Goal: Information Seeking & Learning: Learn about a topic

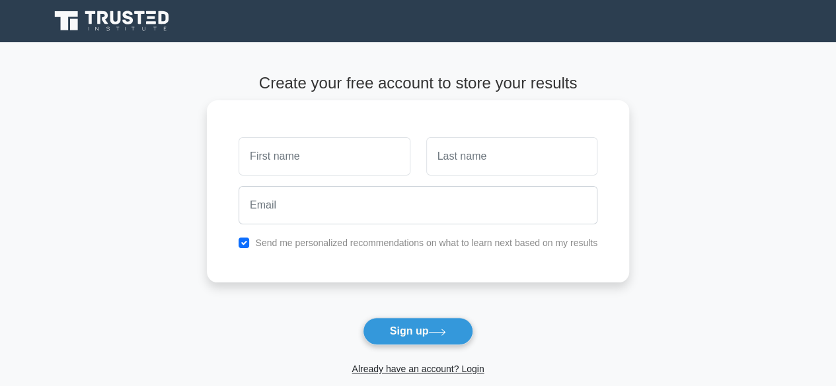
click at [345, 161] on input "text" at bounding box center [323, 156] width 171 height 38
type input "AYOMIDE"
click at [474, 166] on input "text" at bounding box center [511, 156] width 171 height 38
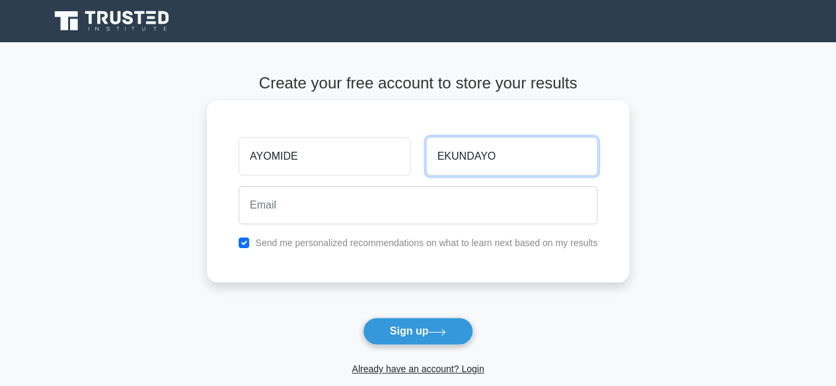
type input "EKUNDAYO"
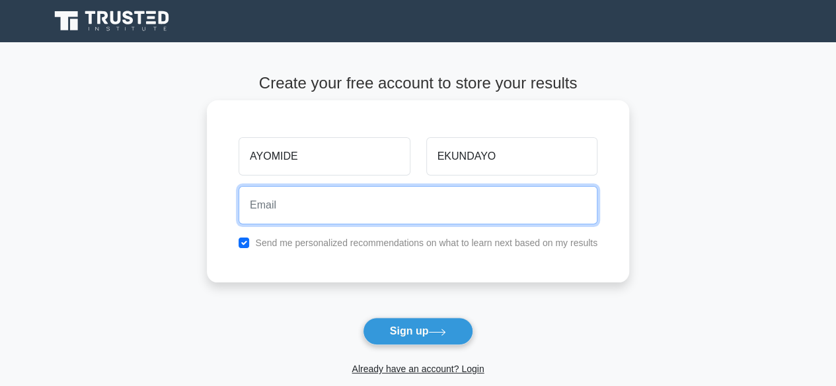
click at [520, 207] on input "email" at bounding box center [417, 205] width 359 height 38
click at [472, 213] on input "email" at bounding box center [417, 205] width 359 height 38
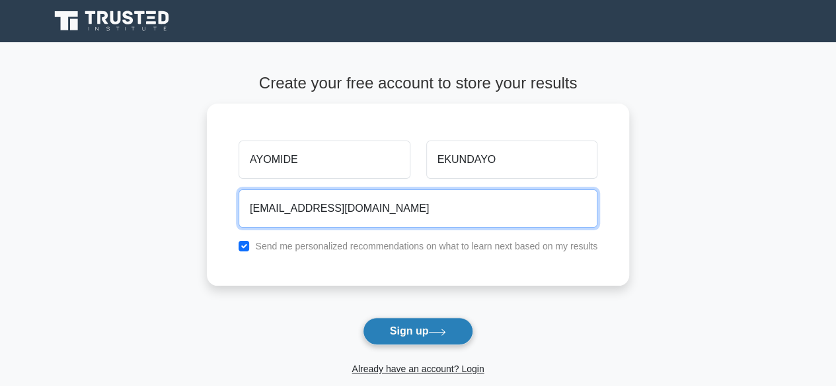
type input "ayomidekundayo5413@gmail.com"
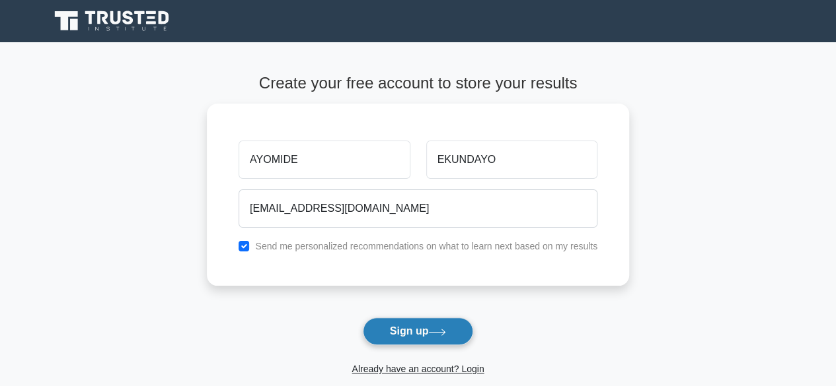
click at [388, 334] on button "Sign up" at bounding box center [418, 332] width 111 height 28
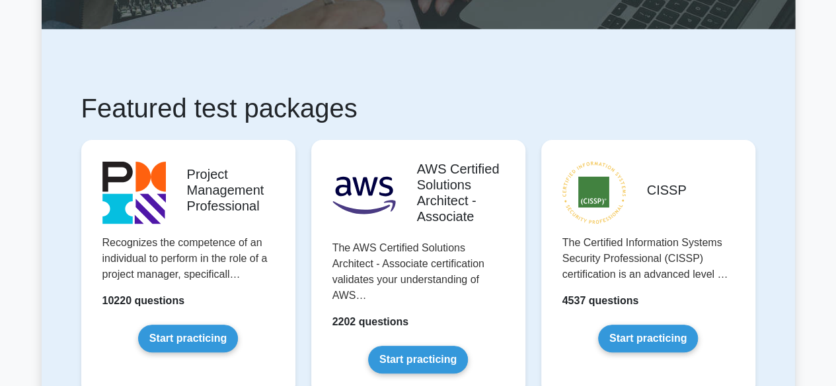
scroll to position [185, 0]
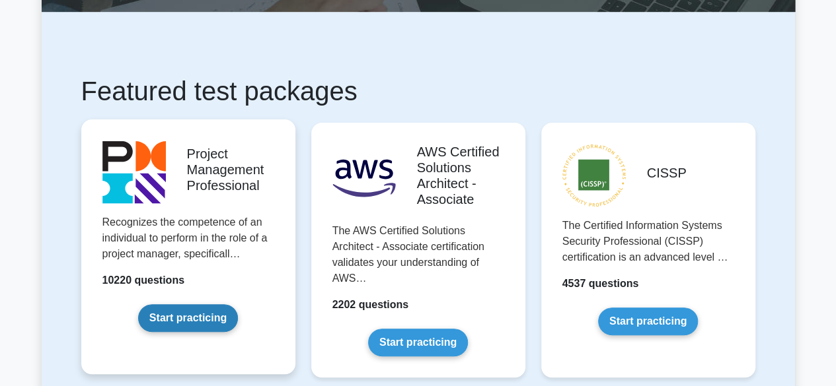
click at [203, 324] on link "Start practicing" at bounding box center [188, 319] width 100 height 28
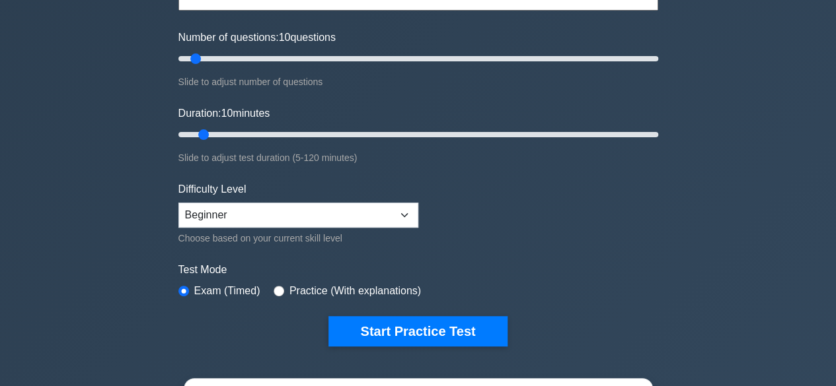
scroll to position [159, 0]
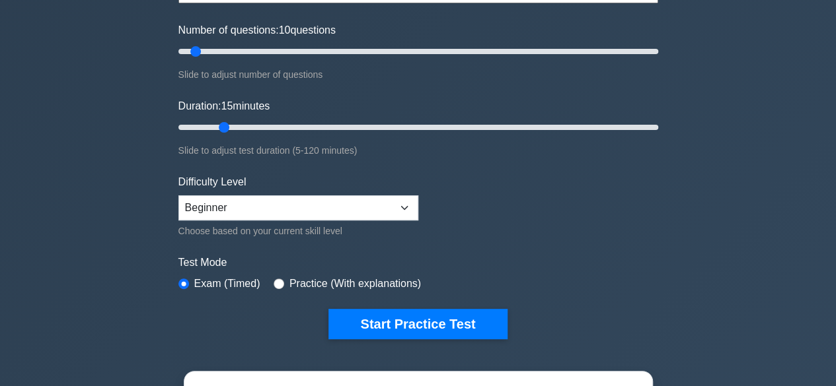
type input "10"
drag, startPoint x: 205, startPoint y: 123, endPoint x: 200, endPoint y: 130, distance: 8.6
click at [200, 130] on input "Duration: 10 minutes" at bounding box center [418, 128] width 480 height 16
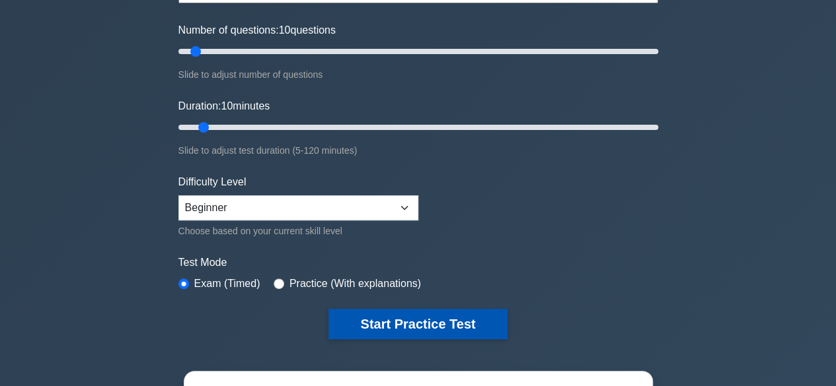
click at [354, 315] on button "Start Practice Test" at bounding box center [417, 324] width 178 height 30
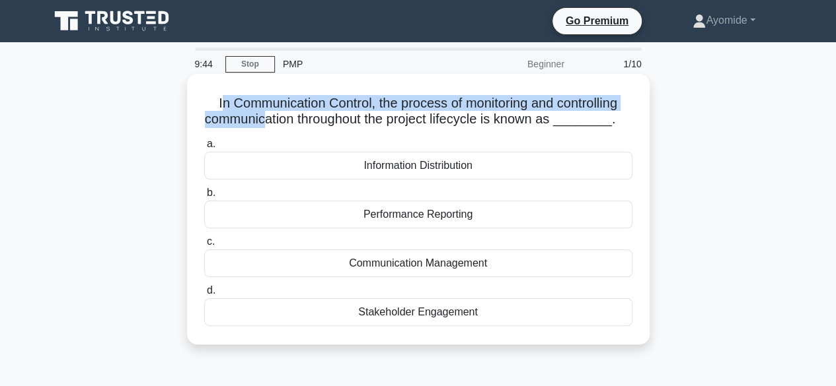
drag, startPoint x: 214, startPoint y: 105, endPoint x: 267, endPoint y: 122, distance: 55.4
click at [267, 122] on h5 "In Communication Control, the process of monitoring and controlling communicati…" at bounding box center [418, 111] width 431 height 33
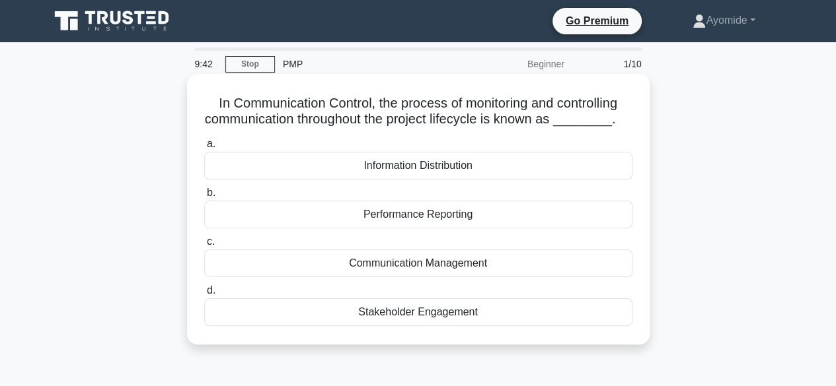
click at [209, 100] on h5 "In Communication Control, the process of monitoring and controlling communicati…" at bounding box center [418, 111] width 431 height 33
drag, startPoint x: 209, startPoint y: 100, endPoint x: 638, endPoint y: 131, distance: 430.5
click at [638, 131] on div "In Communication Control, the process of monitoring and controlling communicati…" at bounding box center [418, 209] width 452 height 260
copy h5 "In Communication Control, the process of monitoring and controlling communicati…"
click at [444, 266] on div "Communication Management" at bounding box center [418, 264] width 428 height 28
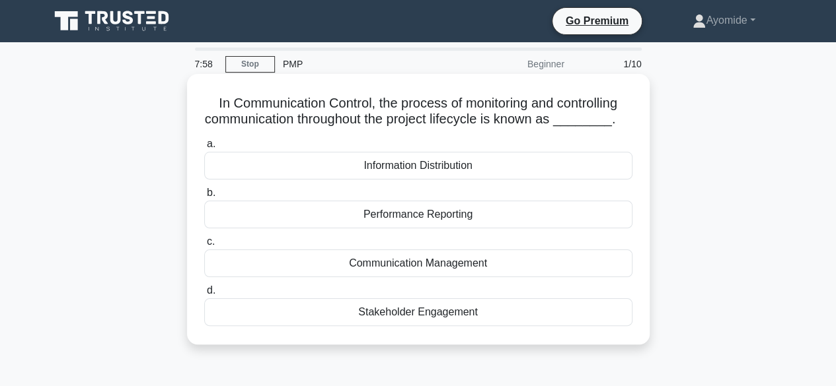
click at [204, 246] on input "c. Communication Management" at bounding box center [204, 242] width 0 height 9
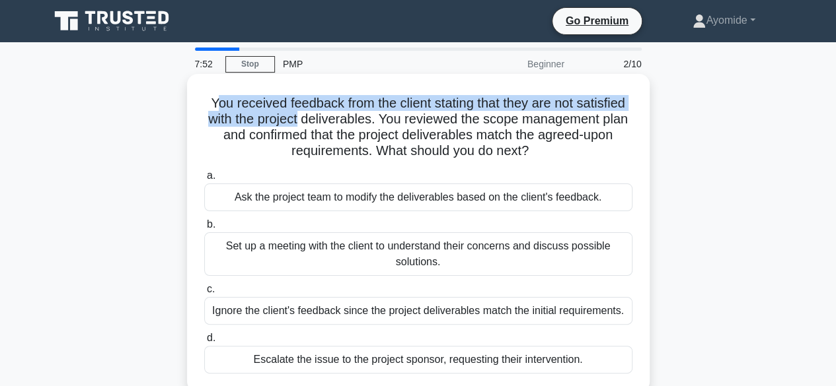
drag, startPoint x: 207, startPoint y: 101, endPoint x: 285, endPoint y: 110, distance: 78.4
click at [285, 110] on h5 "You received feedback from the client stating that they are not satisfied with …" at bounding box center [418, 127] width 431 height 65
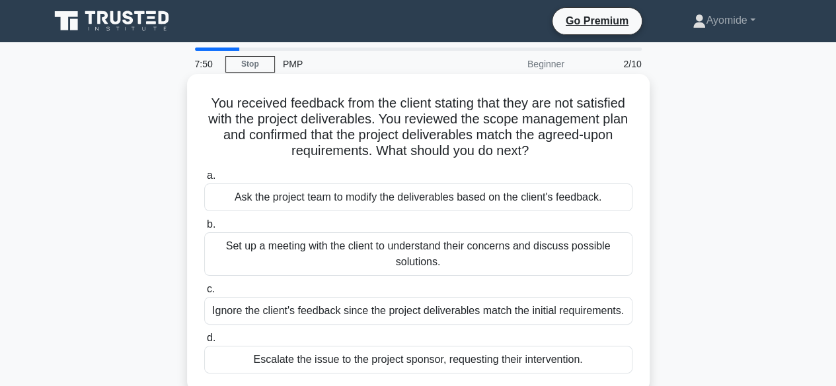
click at [206, 102] on h5 "You received feedback from the client stating that they are not satisfied with …" at bounding box center [418, 127] width 431 height 65
drag, startPoint x: 205, startPoint y: 100, endPoint x: 539, endPoint y: 152, distance: 338.3
click at [539, 152] on h5 "You received feedback from the client stating that they are not satisfied with …" at bounding box center [418, 127] width 431 height 65
copy h5 "You received feedback from the client stating that they are not satisfied with …"
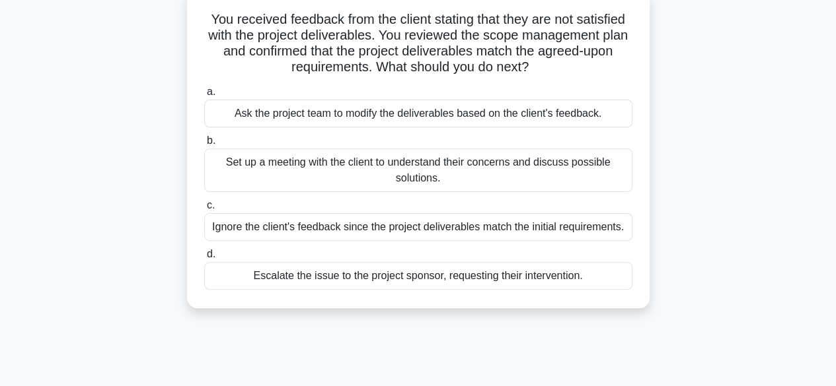
scroll to position [87, 0]
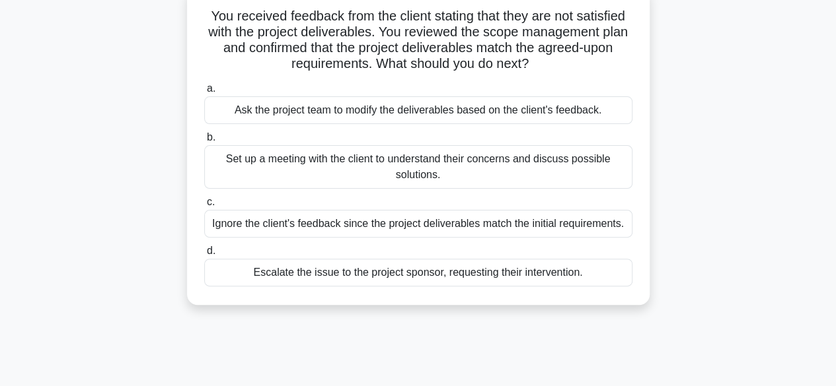
click at [357, 161] on div "Set up a meeting with the client to understand their concerns and discuss possi…" at bounding box center [418, 167] width 428 height 44
click at [204, 142] on input "b. Set up a meeting with the client to understand their concerns and discuss po…" at bounding box center [204, 137] width 0 height 9
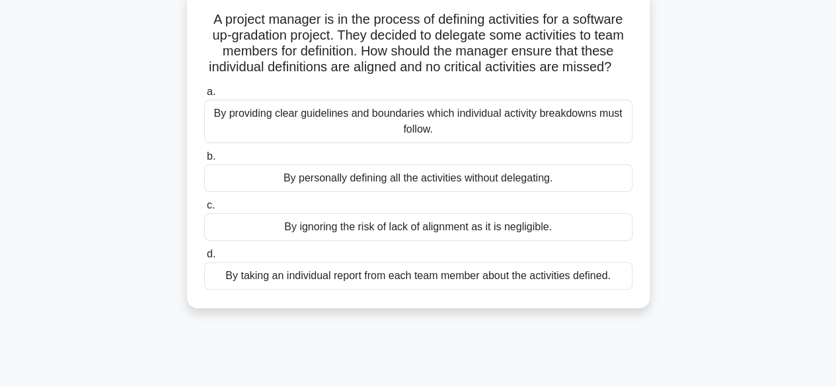
scroll to position [0, 0]
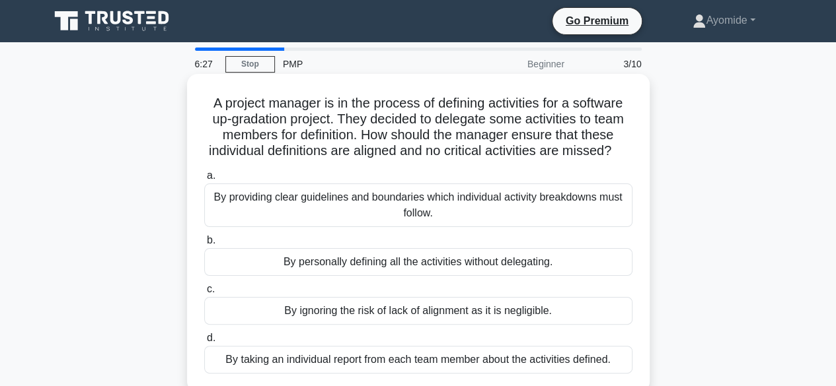
click at [209, 104] on h5 "A project manager is in the process of defining activities for a software up-gr…" at bounding box center [418, 127] width 431 height 65
click at [215, 101] on h5 "A project manager is in the process of defining activities for a software up-gr…" at bounding box center [418, 127] width 431 height 65
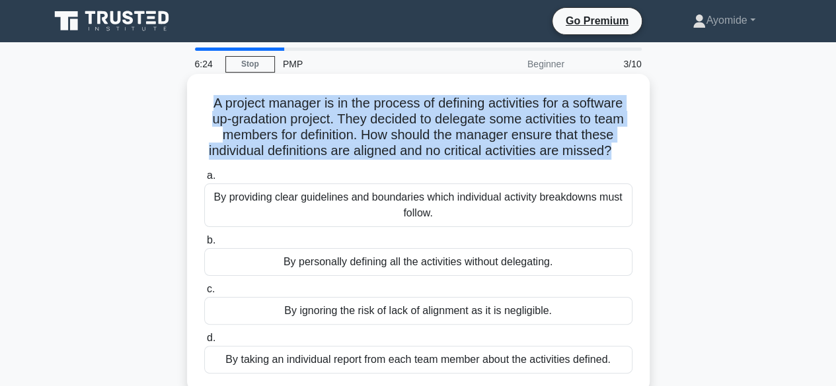
click at [215, 101] on h5 "A project manager is in the process of defining activities for a software up-gr…" at bounding box center [418, 127] width 431 height 65
copy div "A project manager is in the process of defining activities for a software up-gr…"
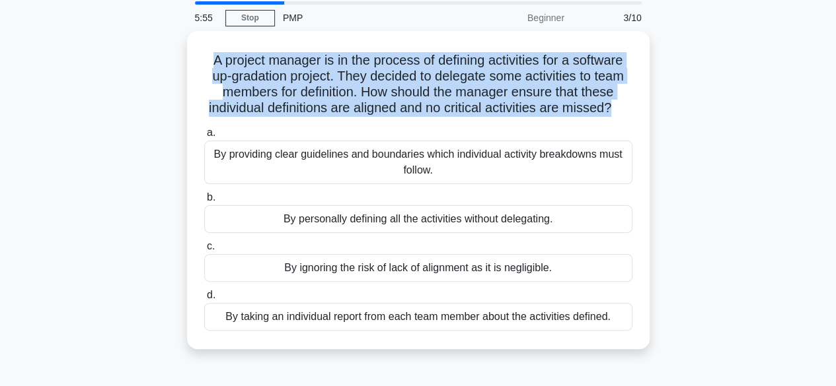
scroll to position [48, 0]
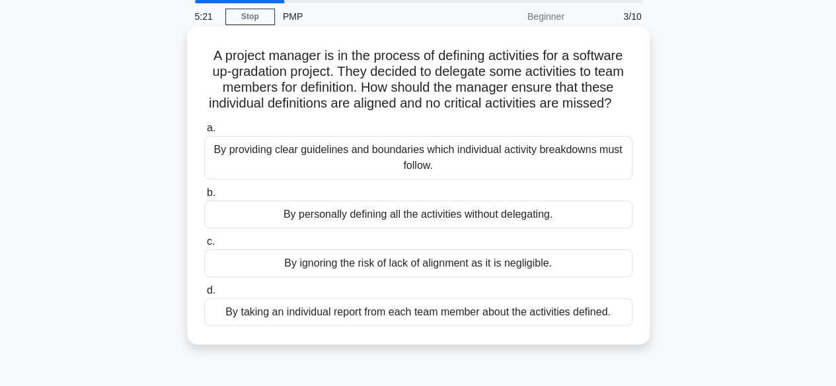
click at [416, 277] on div "By ignoring the risk of lack of alignment as it is negligible." at bounding box center [418, 264] width 428 height 28
click at [204, 246] on input "c. By ignoring the risk of lack of alignment as it is negligible." at bounding box center [204, 242] width 0 height 9
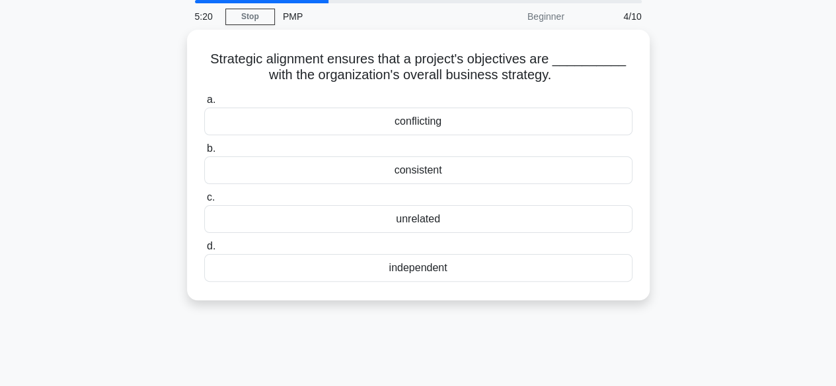
scroll to position [0, 0]
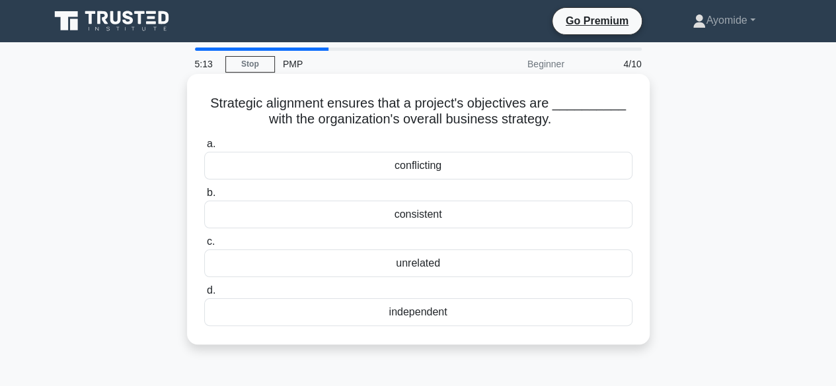
click at [220, 106] on h5 "Strategic alignment ensures that a project's objectives are __________ with the…" at bounding box center [418, 111] width 431 height 33
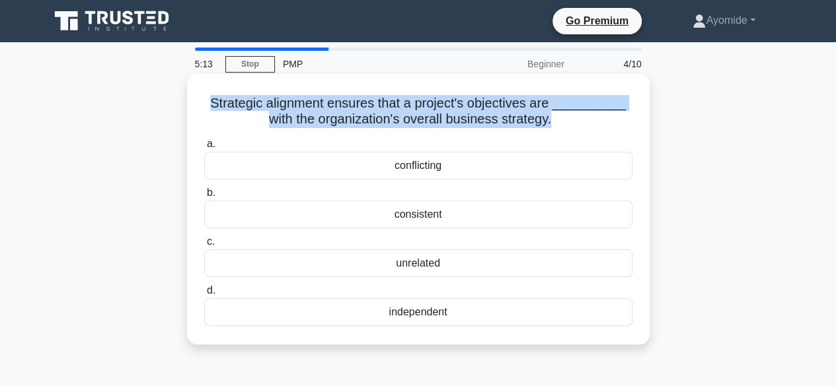
click at [220, 106] on h5 "Strategic alignment ensures that a project's objectives are __________ with the…" at bounding box center [418, 111] width 431 height 33
copy div "Strategic alignment ensures that a project's objectives are __________ with the…"
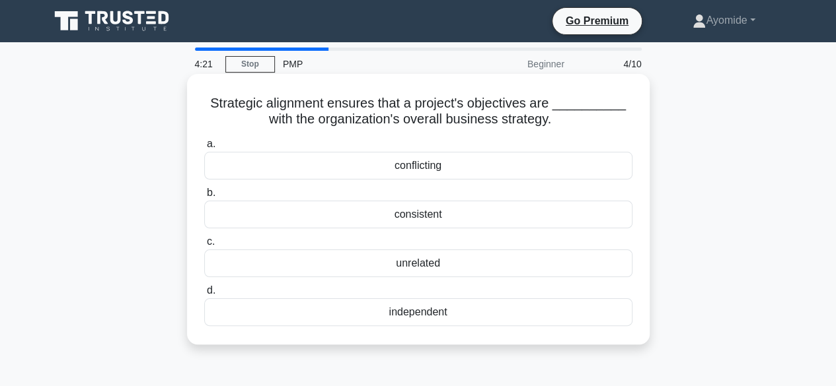
click at [503, 221] on div "consistent" at bounding box center [418, 215] width 428 height 28
click at [204, 198] on input "b. consistent" at bounding box center [204, 193] width 0 height 9
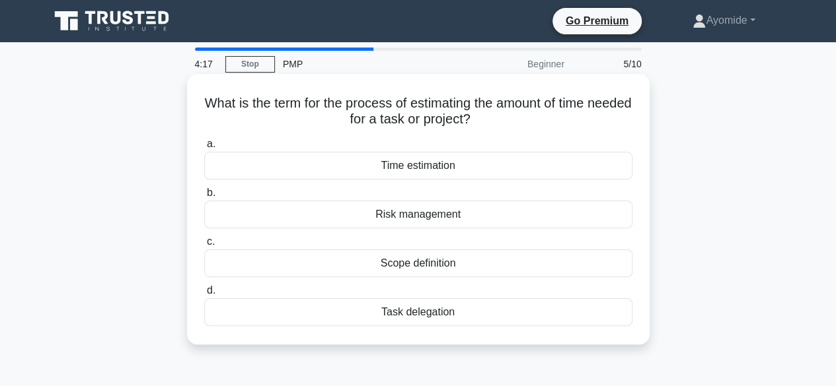
click at [224, 108] on h5 "What is the term for the process of estimating the amount of time needed for a …" at bounding box center [418, 111] width 431 height 33
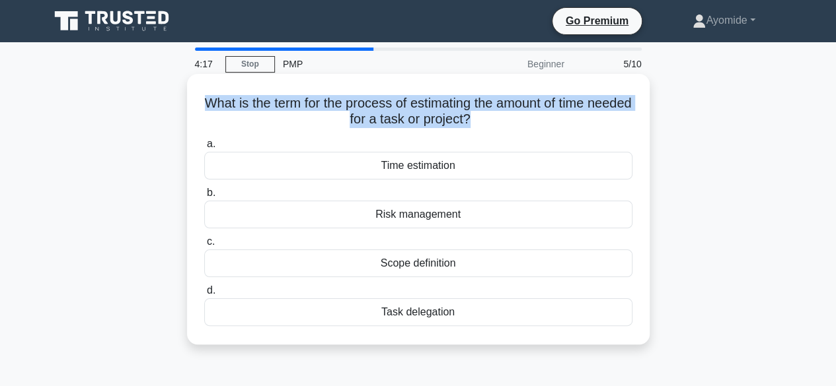
click at [224, 108] on h5 "What is the term for the process of estimating the amount of time needed for a …" at bounding box center [418, 111] width 431 height 33
copy div "What is the term for the process of estimating the amount of time needed for a …"
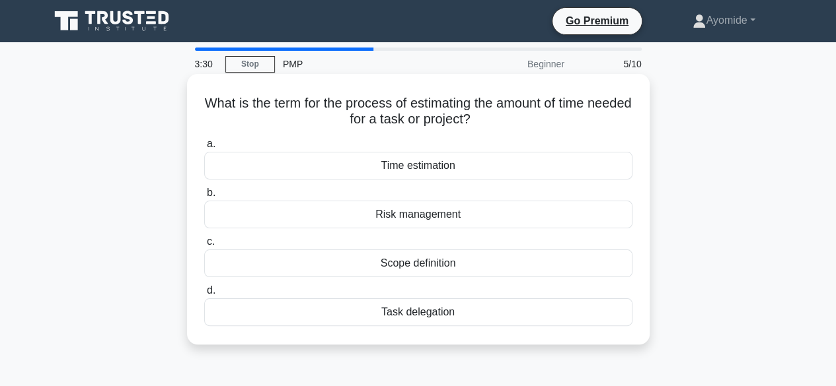
click at [460, 215] on div "Risk management" at bounding box center [418, 215] width 428 height 28
click at [204, 198] on input "b. Risk management" at bounding box center [204, 193] width 0 height 9
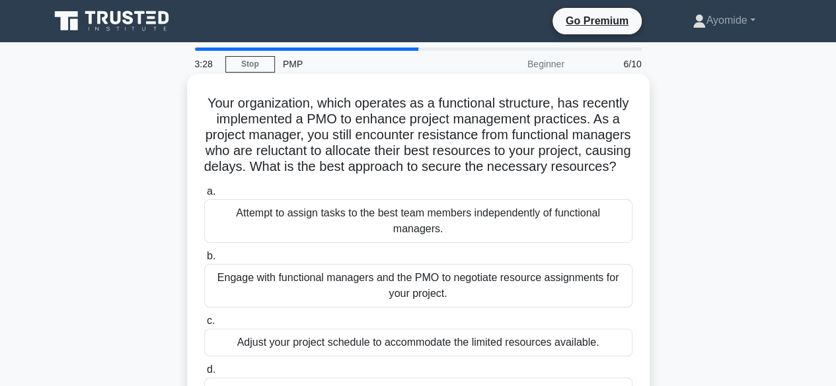
click at [450, 233] on div "Attempt to assign tasks to the best team members independently of functional ma…" at bounding box center [418, 221] width 428 height 44
click at [204, 196] on input "a. Attempt to assign tasks to the best team members independently of functional…" at bounding box center [204, 192] width 0 height 9
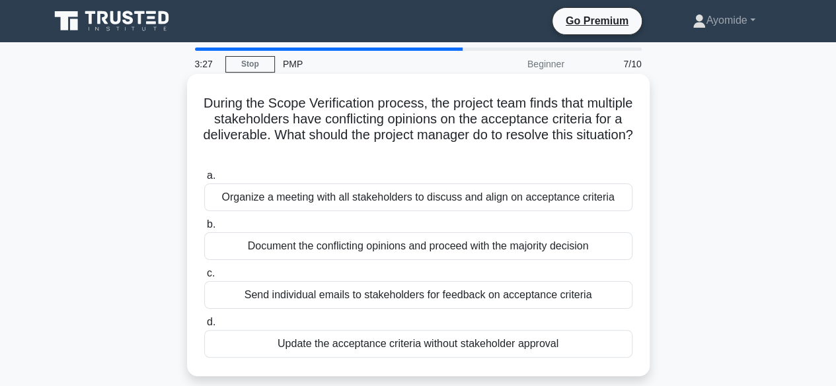
click at [452, 251] on div "Document the conflicting opinions and proceed with the majority decision" at bounding box center [418, 247] width 428 height 28
click at [204, 229] on input "b. Document the conflicting opinions and proceed with the majority decision" at bounding box center [204, 225] width 0 height 9
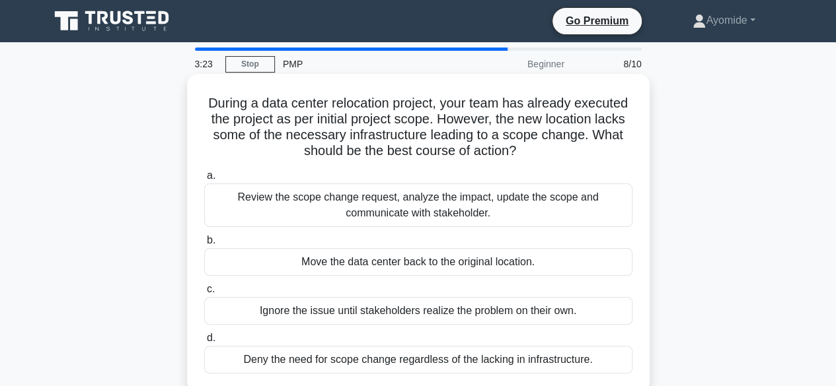
click at [421, 262] on div "Move the data center back to the original location." at bounding box center [418, 262] width 428 height 28
click at [204, 245] on input "b. Move the data center back to the original location." at bounding box center [204, 240] width 0 height 9
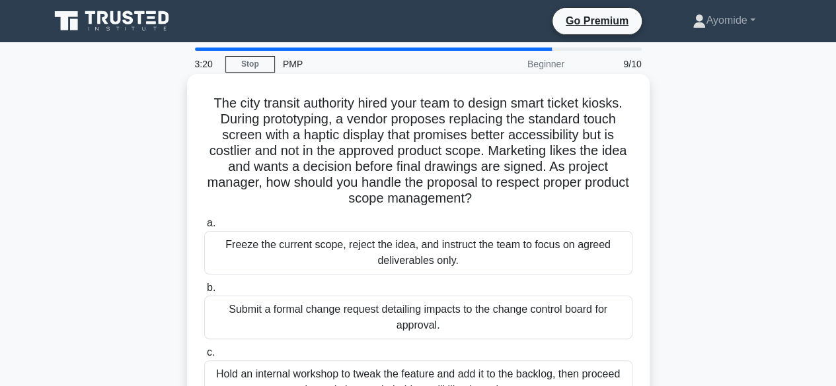
click at [459, 319] on div "Submit a formal change request detailing impacts to the change control board fo…" at bounding box center [418, 318] width 428 height 44
click at [204, 293] on input "b. Submit a formal change request detailing impacts to the change control board…" at bounding box center [204, 288] width 0 height 9
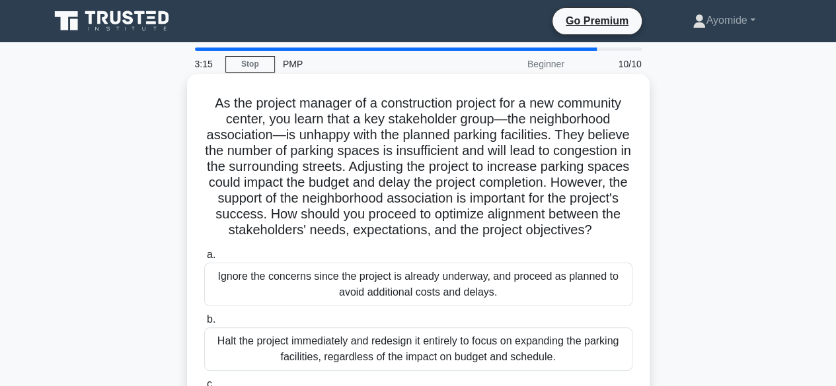
drag, startPoint x: 206, startPoint y: 104, endPoint x: 513, endPoint y: 248, distance: 338.6
click at [513, 239] on h5 "As the project manager of a construction project for a new community center, yo…" at bounding box center [418, 167] width 431 height 144
copy h5 "As the project manager of a construction project for a new community center, yo…"
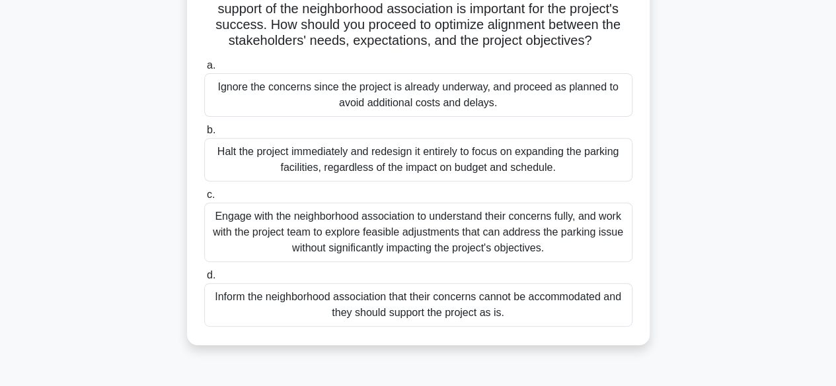
scroll to position [194, 0]
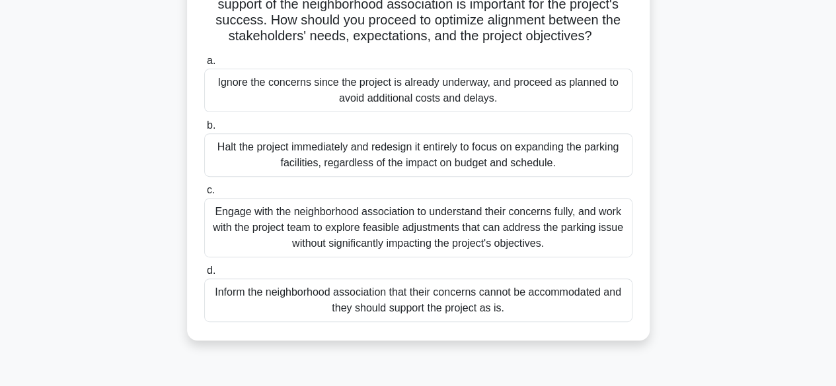
click at [401, 177] on div "Halt the project immediately and redesign it entirely to focus on expanding the…" at bounding box center [418, 155] width 428 height 44
click at [204, 130] on input "b. Halt the project immediately and redesign it entirely to focus on expanding …" at bounding box center [204, 126] width 0 height 9
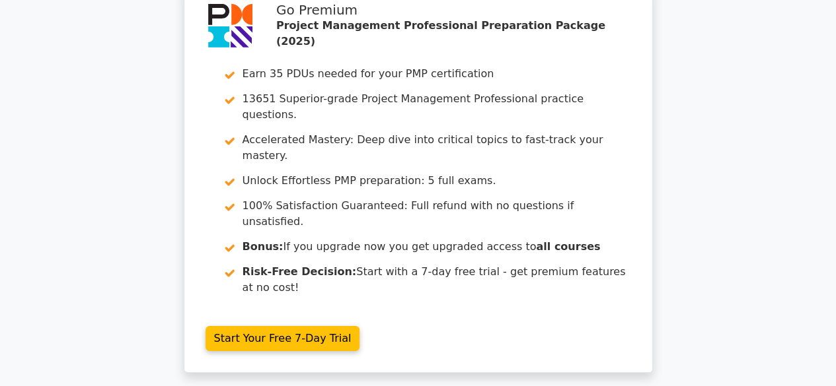
scroll to position [2489, 0]
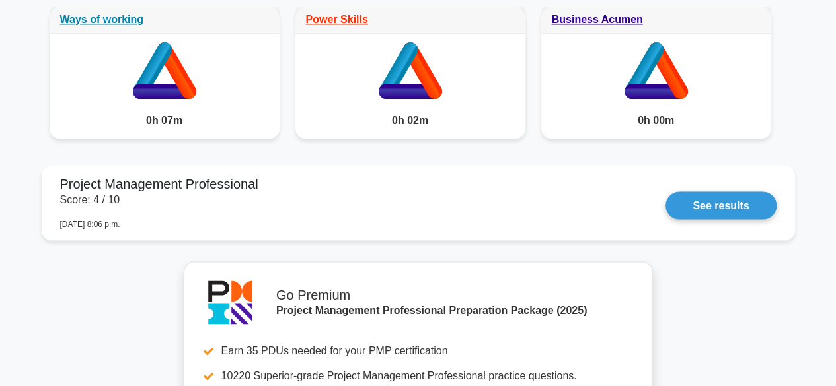
scroll to position [1198, 0]
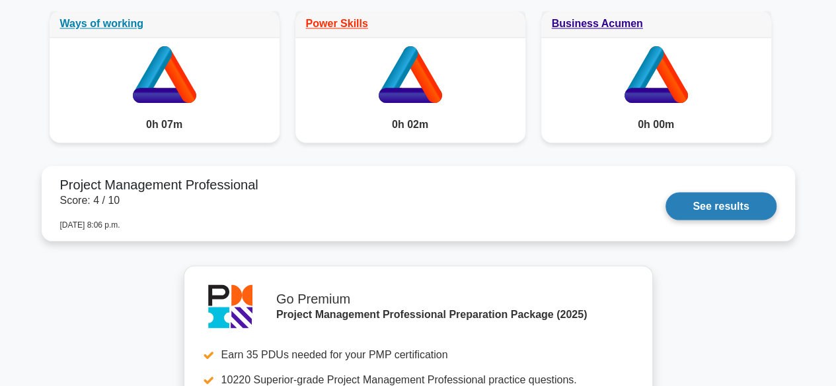
click at [665, 220] on link "See results" at bounding box center [720, 206] width 110 height 28
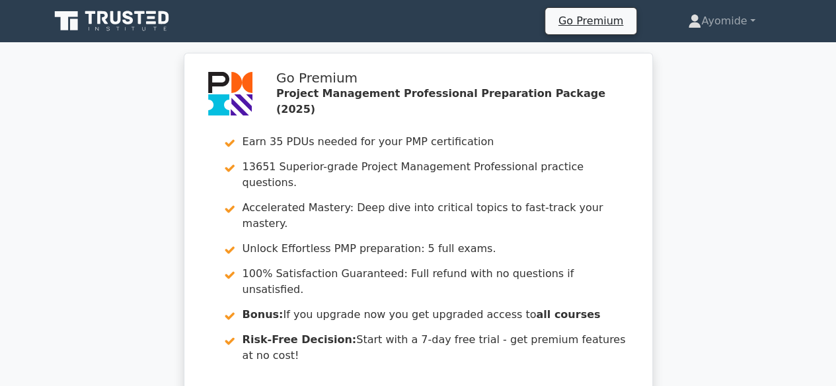
click at [835, 3] on nav "Go Premium Ayomide Profile" at bounding box center [418, 21] width 836 height 42
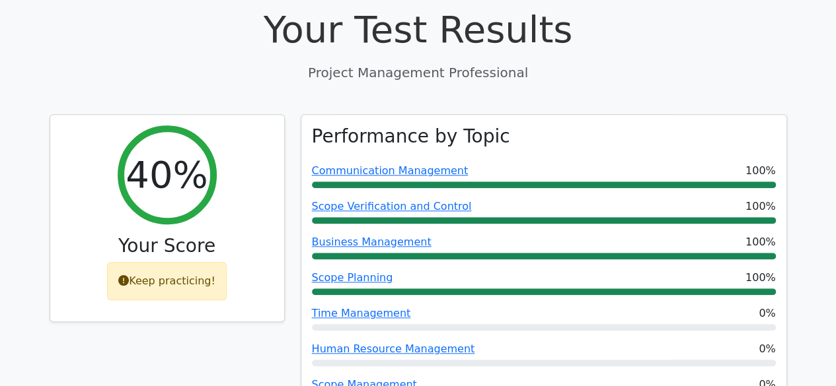
scroll to position [493, 0]
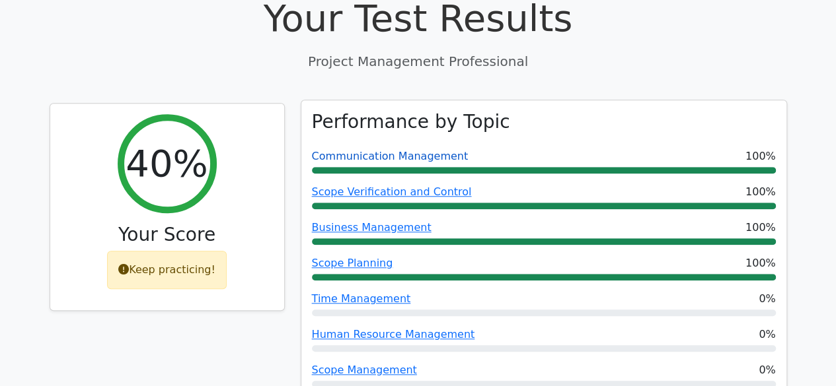
click at [423, 150] on link "Communication Management" at bounding box center [390, 156] width 157 height 13
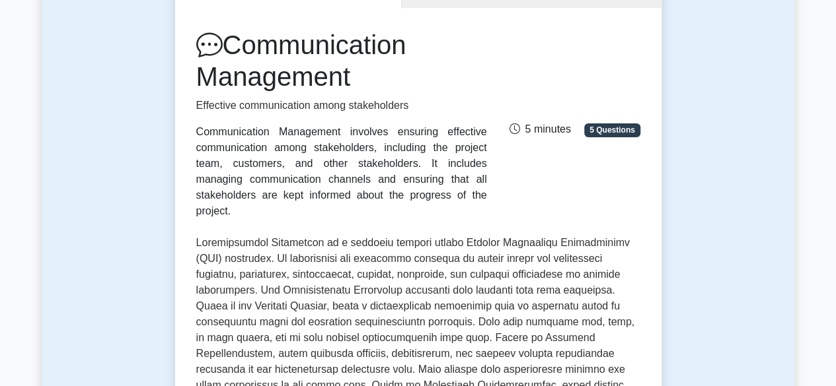
scroll to position [159, 0]
